Goal: Task Accomplishment & Management: Use online tool/utility

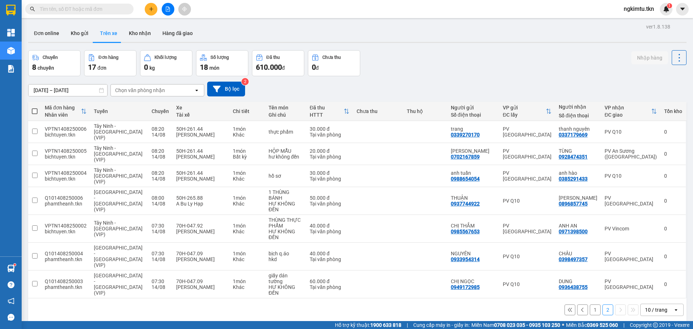
scroll to position [33, 0]
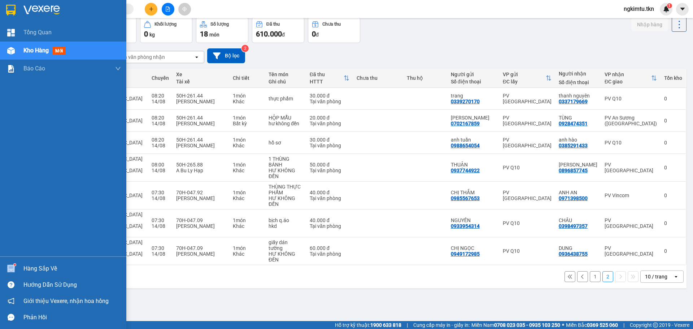
drag, startPoint x: 23, startPoint y: 265, endPoint x: 45, endPoint y: 268, distance: 22.2
click at [24, 265] on div "Hàng sắp về" at bounding box center [63, 268] width 126 height 16
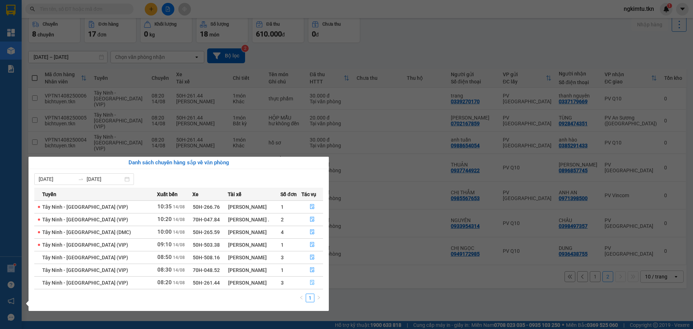
click at [310, 281] on icon "file-done" at bounding box center [312, 282] width 5 height 5
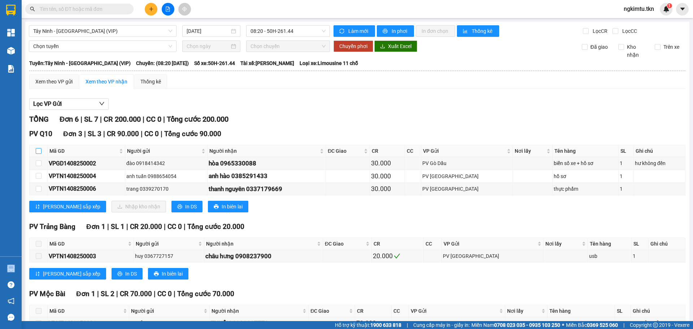
click at [37, 149] on input "checkbox" at bounding box center [39, 151] width 6 height 6
checkbox input "true"
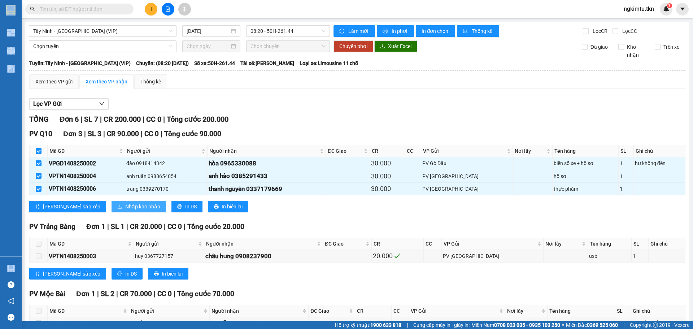
click at [125, 205] on span "Nhập kho nhận" at bounding box center [142, 206] width 35 height 8
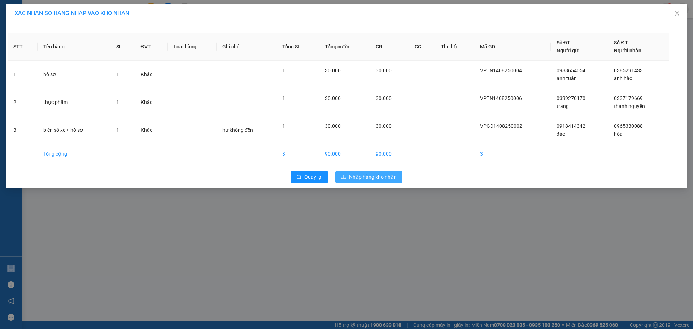
click at [379, 177] on span "Nhập hàng kho nhận" at bounding box center [373, 177] width 48 height 8
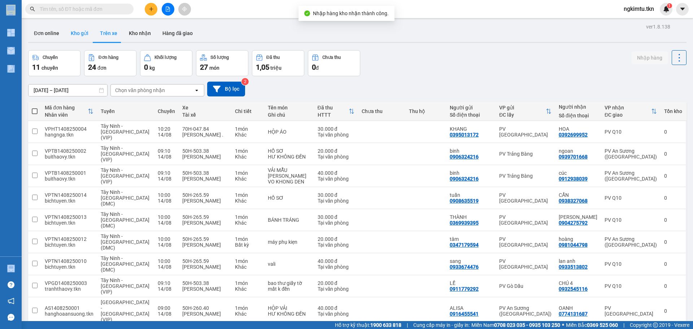
click at [75, 33] on button "Kho gửi" at bounding box center [79, 33] width 29 height 17
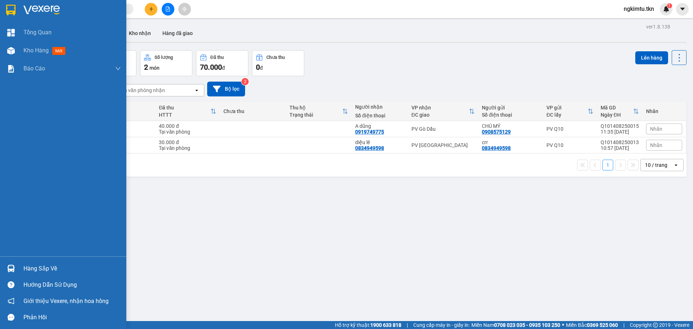
click at [16, 269] on div at bounding box center [11, 268] width 13 height 13
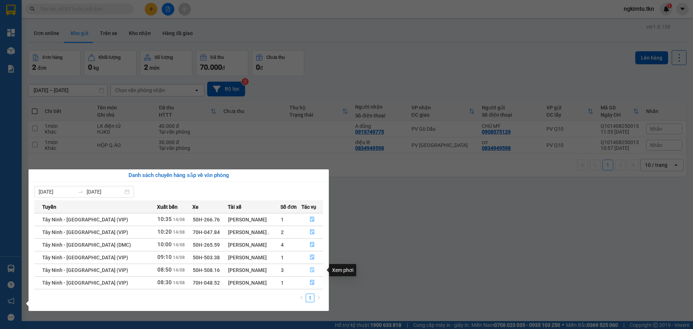
click at [310, 270] on icon "file-done" at bounding box center [312, 269] width 5 height 5
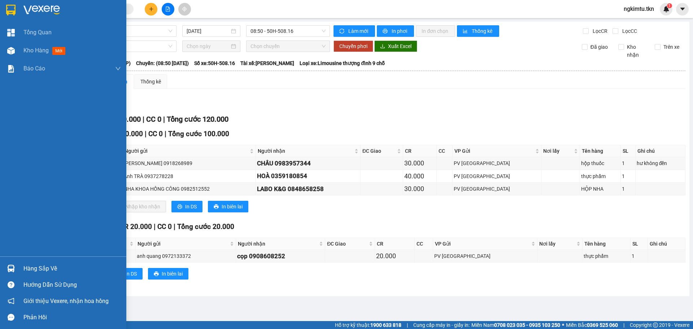
click at [60, 262] on div "Hàng sắp về" at bounding box center [63, 268] width 126 height 16
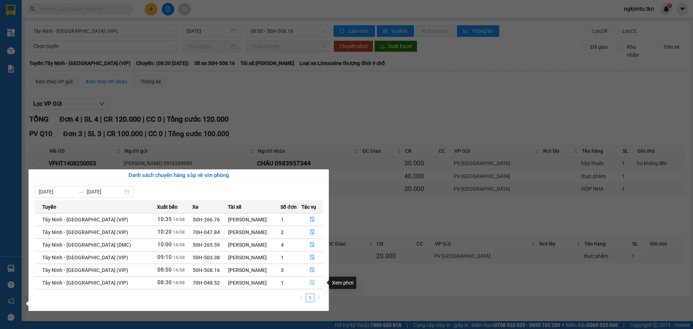
click at [311, 282] on icon "file-done" at bounding box center [312, 282] width 5 height 5
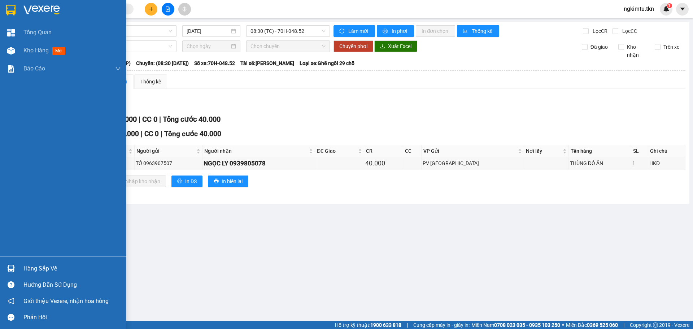
click at [53, 262] on div "Hàng sắp về" at bounding box center [63, 268] width 126 height 16
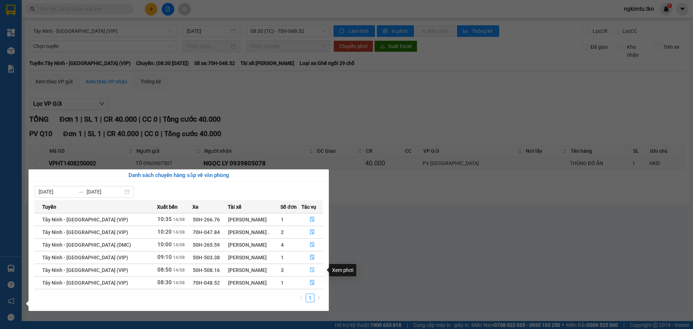
click at [310, 270] on icon "file-done" at bounding box center [312, 269] width 5 height 5
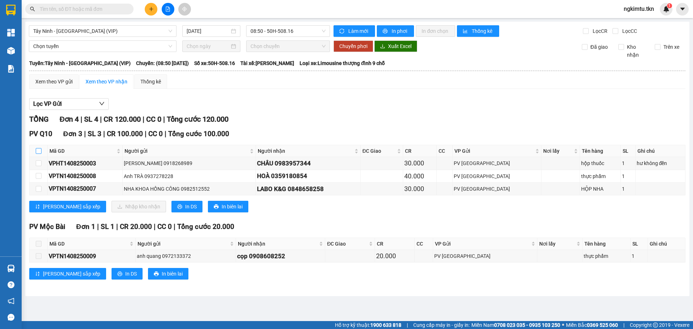
click at [38, 151] on input "checkbox" at bounding box center [39, 151] width 6 height 6
checkbox input "true"
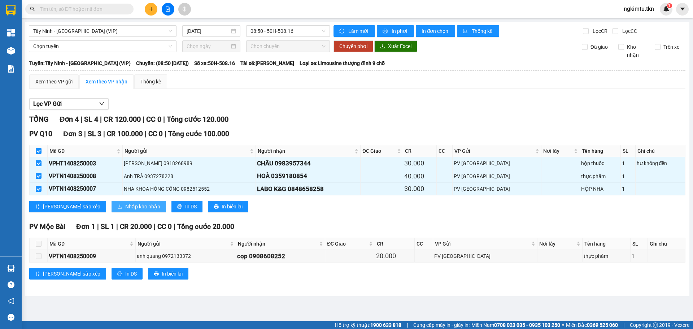
click at [112, 211] on button "Nhập kho nhận" at bounding box center [139, 207] width 54 height 12
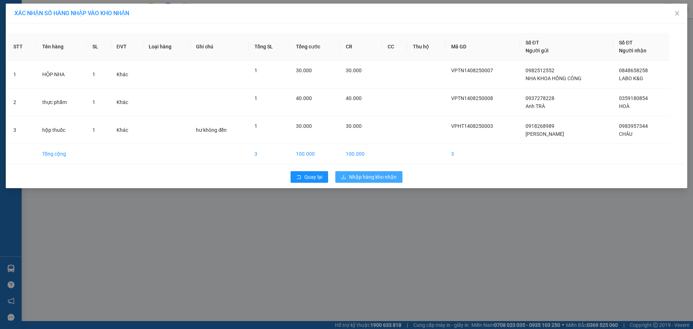
click at [382, 177] on span "Nhập hàng kho nhận" at bounding box center [373, 177] width 48 height 8
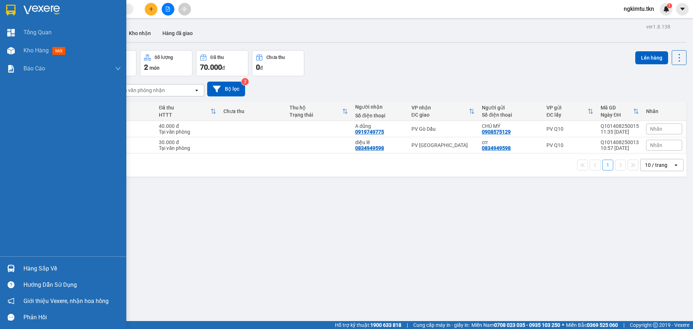
click at [49, 272] on div "Hàng sắp về" at bounding box center [71, 268] width 97 height 11
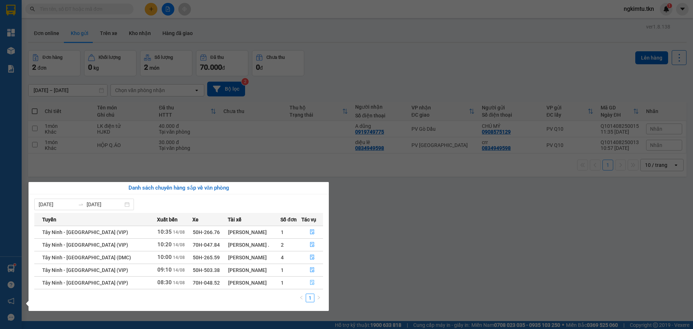
click at [307, 283] on button "button" at bounding box center [312, 283] width 21 height 12
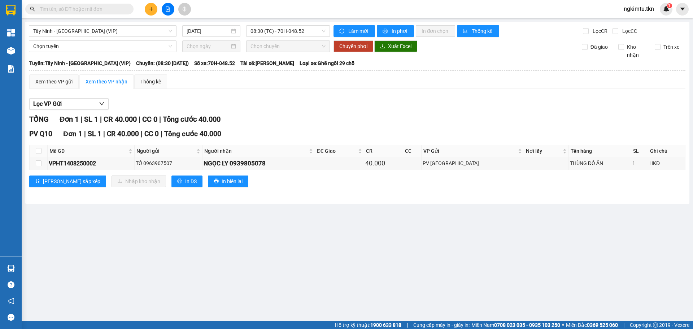
click at [44, 151] on th at bounding box center [39, 151] width 18 height 12
drag, startPoint x: 33, startPoint y: 150, endPoint x: 43, endPoint y: 150, distance: 9.4
click at [34, 150] on th at bounding box center [39, 151] width 18 height 12
drag, startPoint x: 38, startPoint y: 148, endPoint x: 60, endPoint y: 163, distance: 27.3
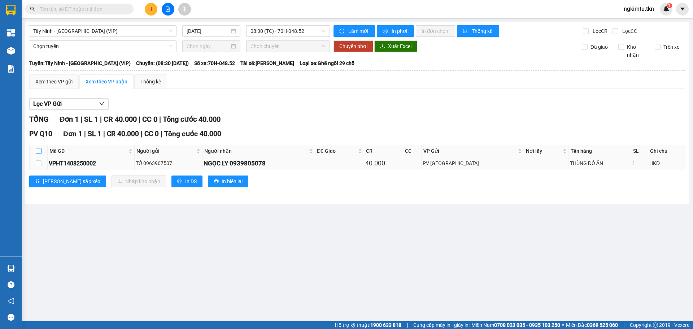
click at [37, 148] on input "checkbox" at bounding box center [39, 151] width 6 height 6
checkbox input "true"
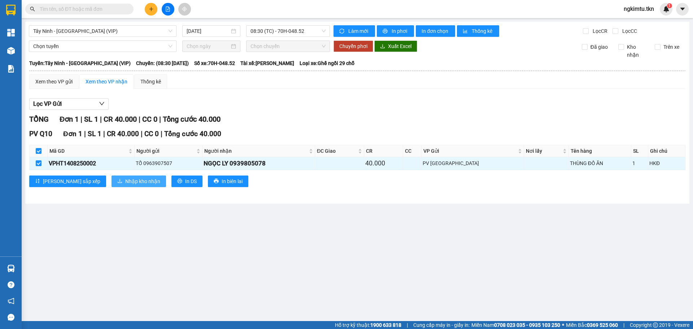
click at [125, 182] on span "Nhập kho nhận" at bounding box center [142, 181] width 35 height 8
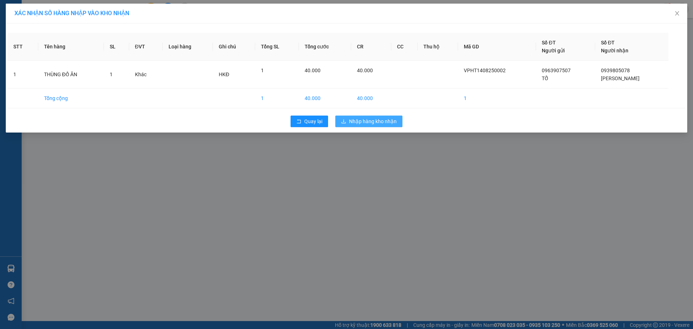
click at [383, 126] on button "Nhập hàng kho nhận" at bounding box center [368, 121] width 67 height 12
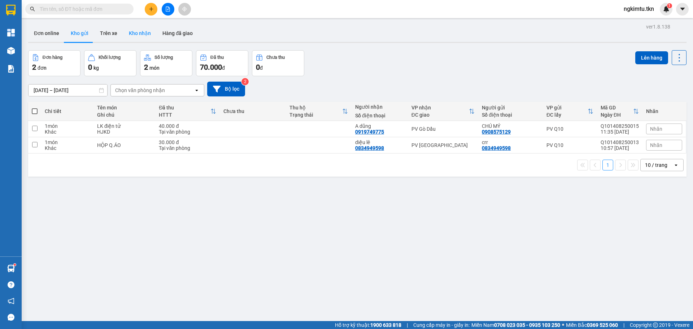
click at [141, 36] on button "Kho nhận" at bounding box center [140, 33] width 34 height 17
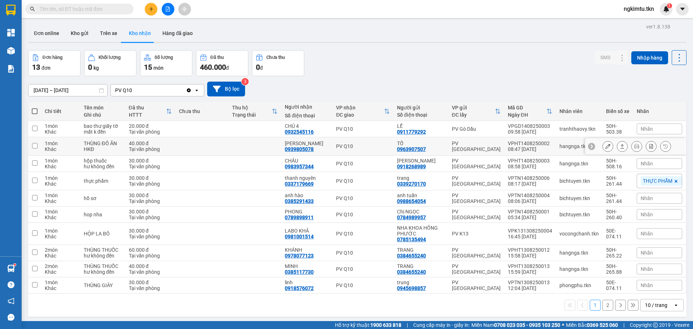
click at [620, 145] on icon at bounding box center [622, 146] width 5 height 5
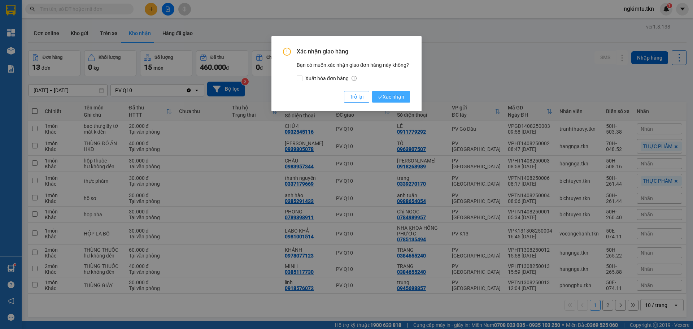
click at [397, 94] on span "Xác nhận" at bounding box center [391, 97] width 26 height 8
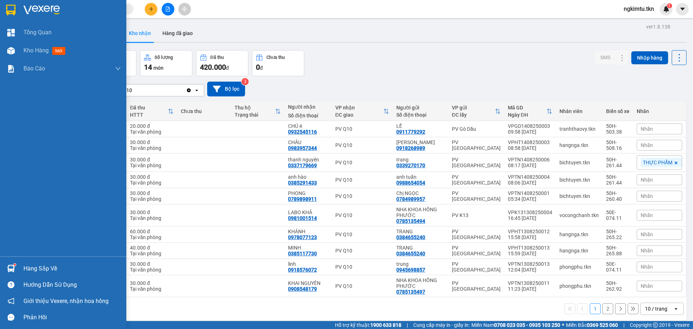
click at [25, 265] on div "Hàng sắp về" at bounding box center [71, 268] width 97 height 11
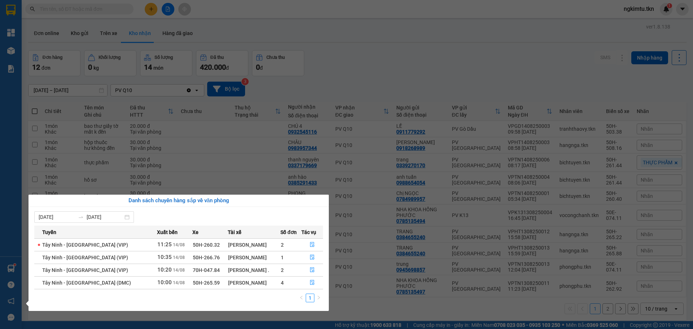
click at [383, 57] on section "Kết quả tìm kiếm ( 0 ) Bộ lọc No Data ngkimtu.tkn 1 Tổng Quan Kho hàng mới Báo …" at bounding box center [346, 164] width 693 height 329
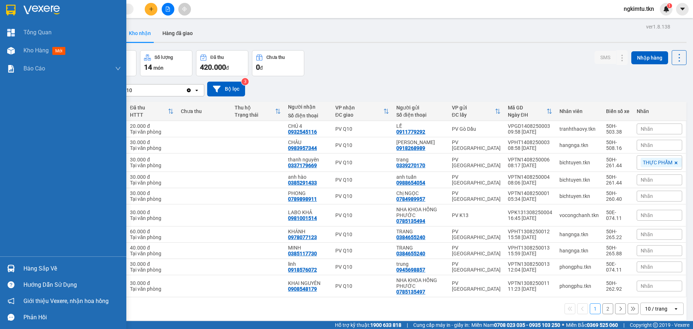
click at [25, 272] on div "Hàng sắp về" at bounding box center [71, 268] width 97 height 11
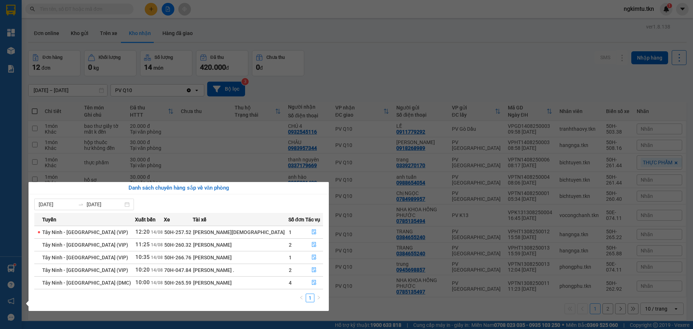
click at [425, 34] on section "Kết quả tìm kiếm ( 0 ) Bộ lọc No Data ngkimtu.tkn 1 Tổng Quan Kho hàng mới Báo …" at bounding box center [346, 164] width 693 height 329
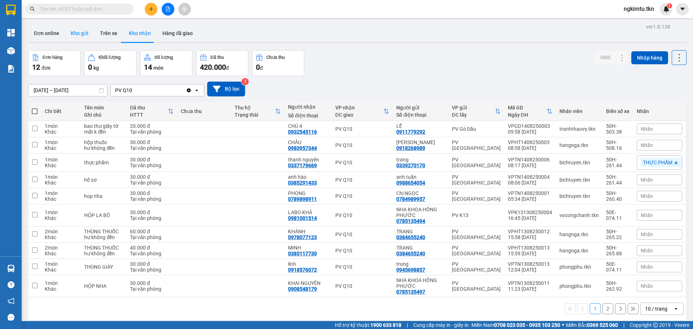
click at [67, 27] on button "Kho gửi" at bounding box center [79, 33] width 29 height 17
